Goal: Task Accomplishment & Management: Manage account settings

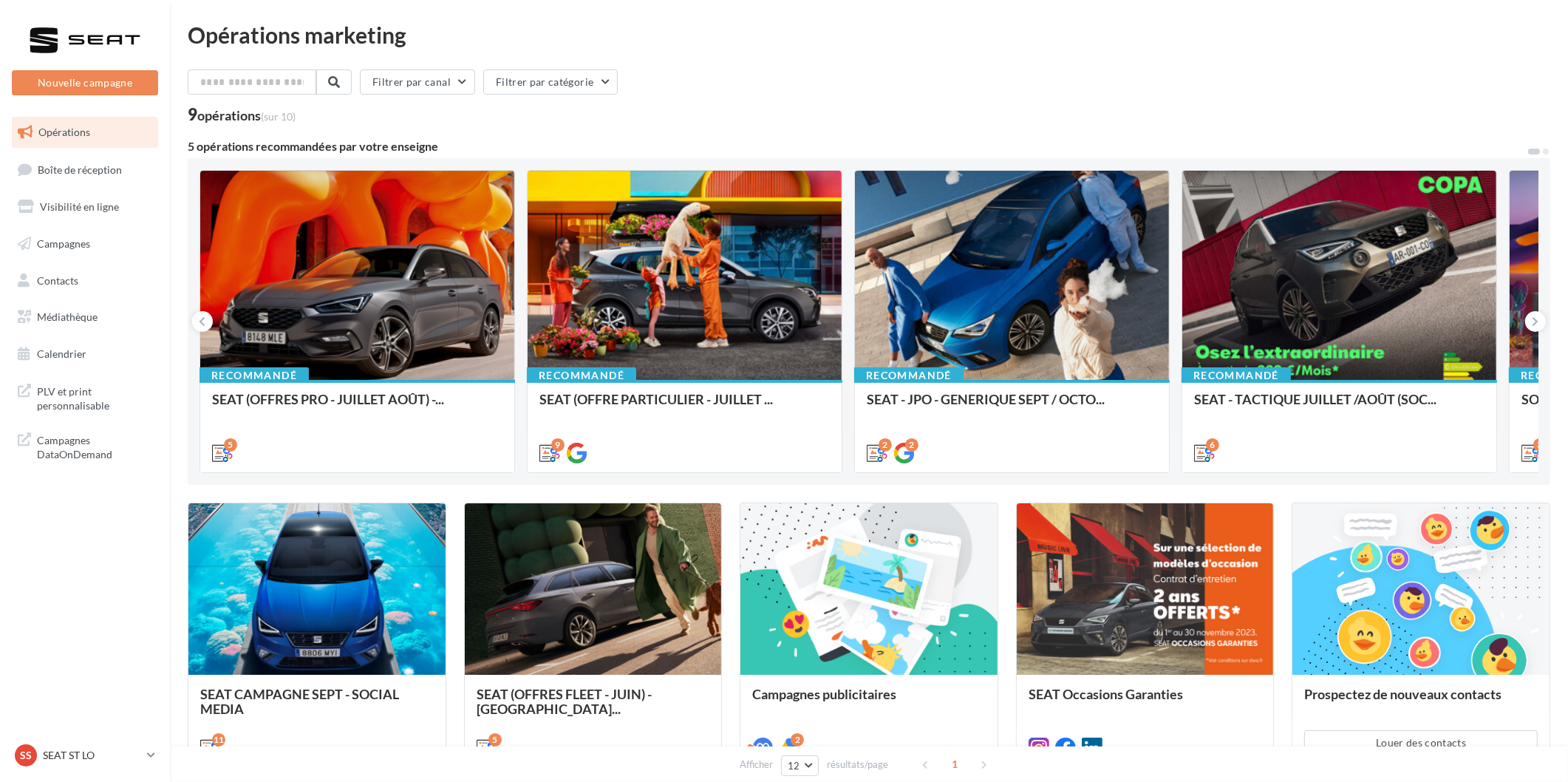
click at [60, 138] on link "Opérations" at bounding box center [85, 132] width 153 height 31
click at [60, 156] on link "Boîte de réception" at bounding box center [85, 169] width 153 height 32
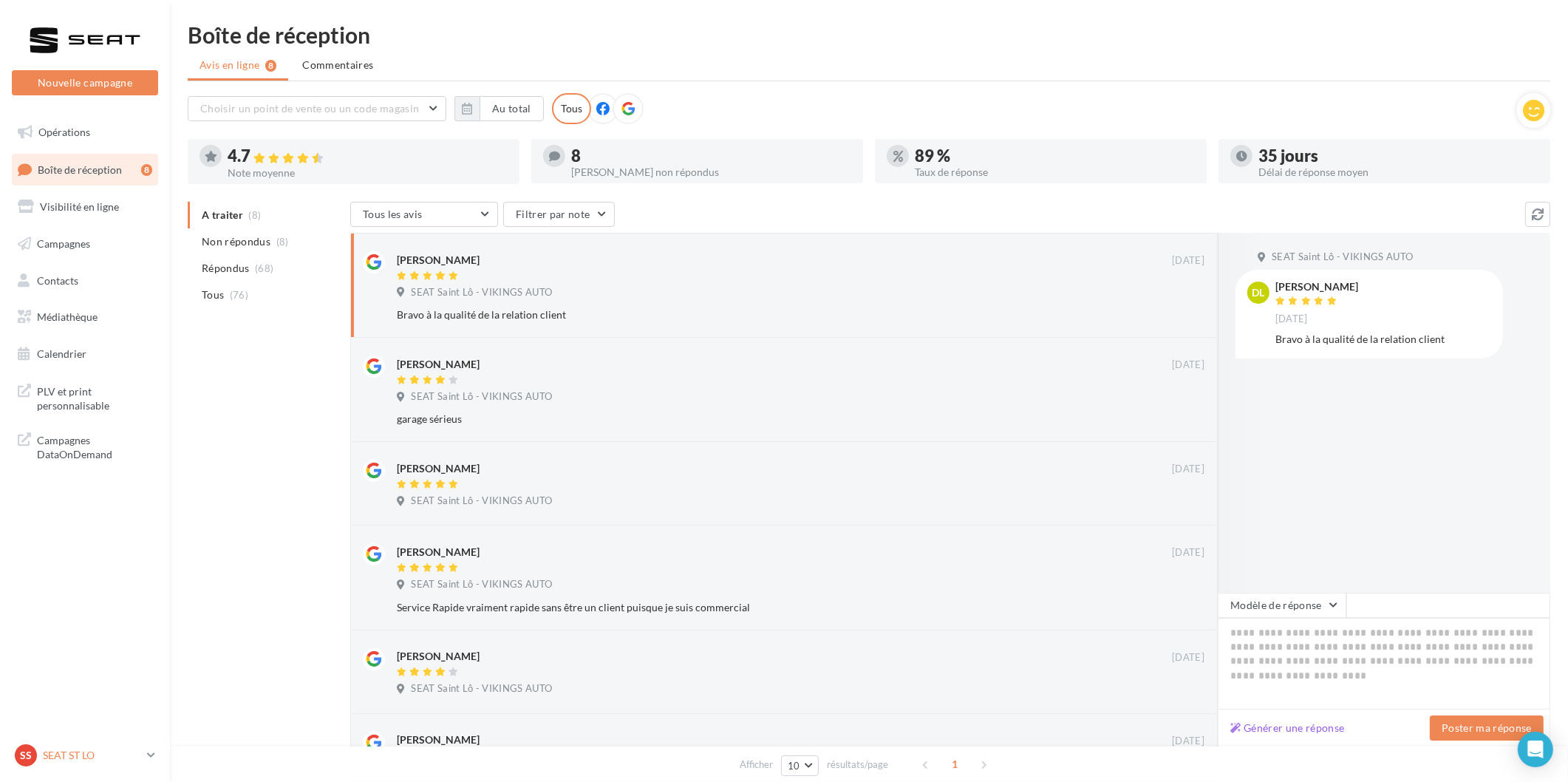
click at [79, 759] on p "SEAT ST LO" at bounding box center [91, 755] width 98 height 15
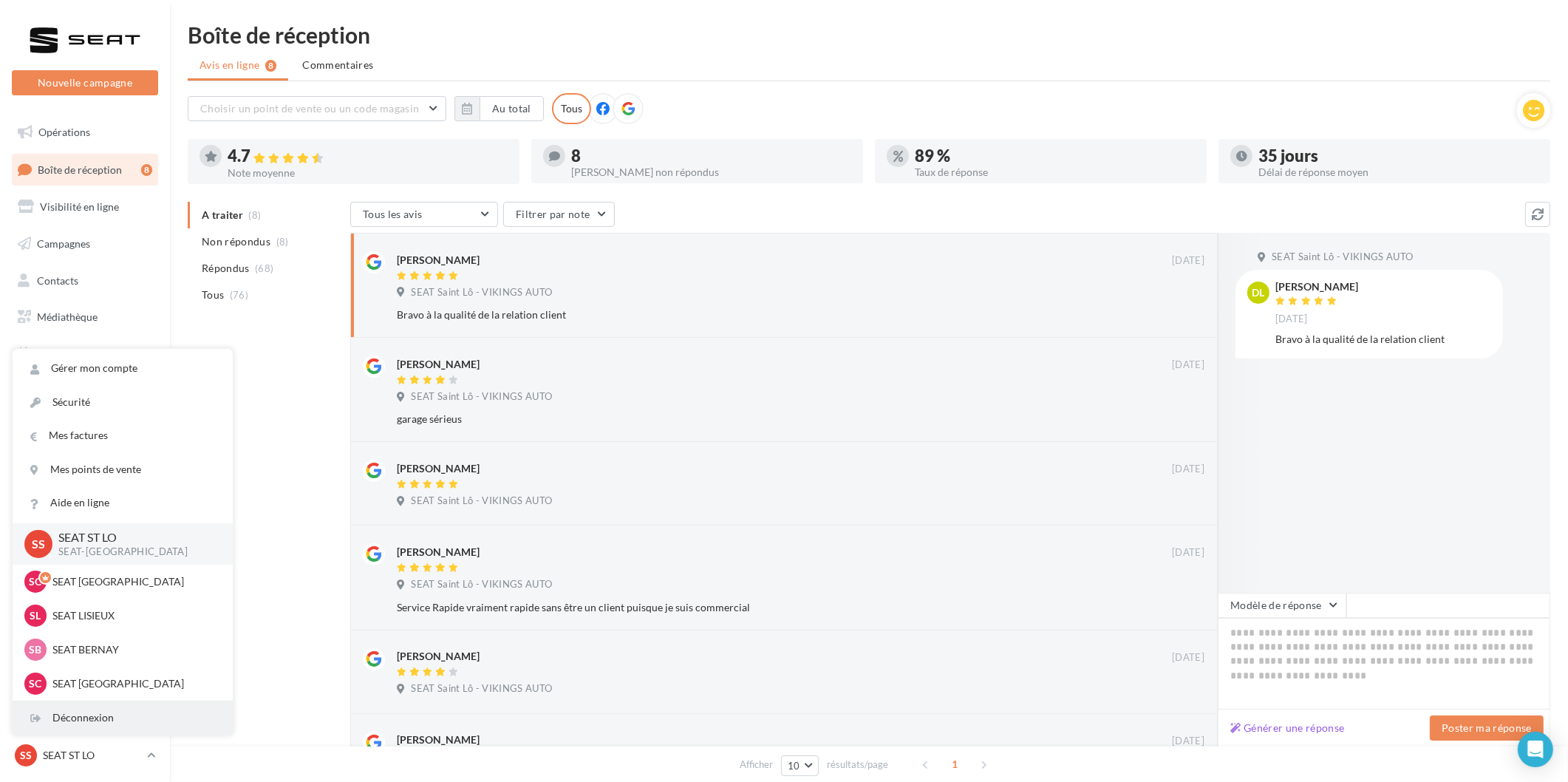
click at [79, 729] on div "Déconnexion" at bounding box center [123, 718] width 220 height 33
